Goal: Check status: Check status

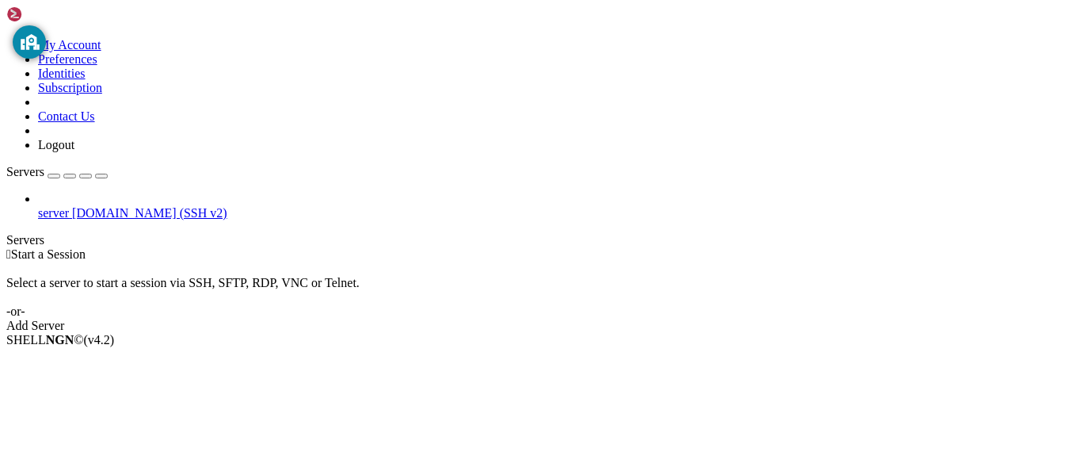
click at [154, 206] on span "[DOMAIN_NAME] (SSH v2)" at bounding box center [149, 212] width 155 height 13
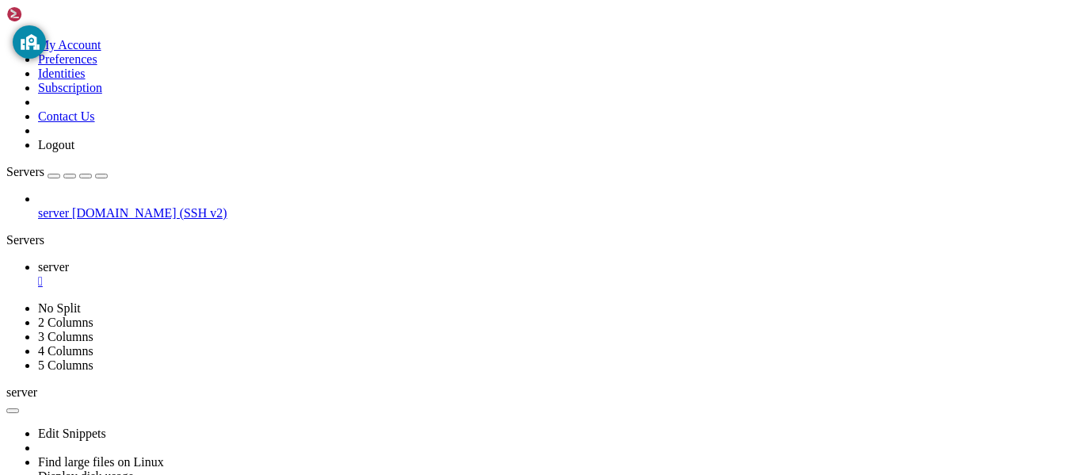
scroll to position [283, 0]
